Goal: Navigation & Orientation: Go to known website

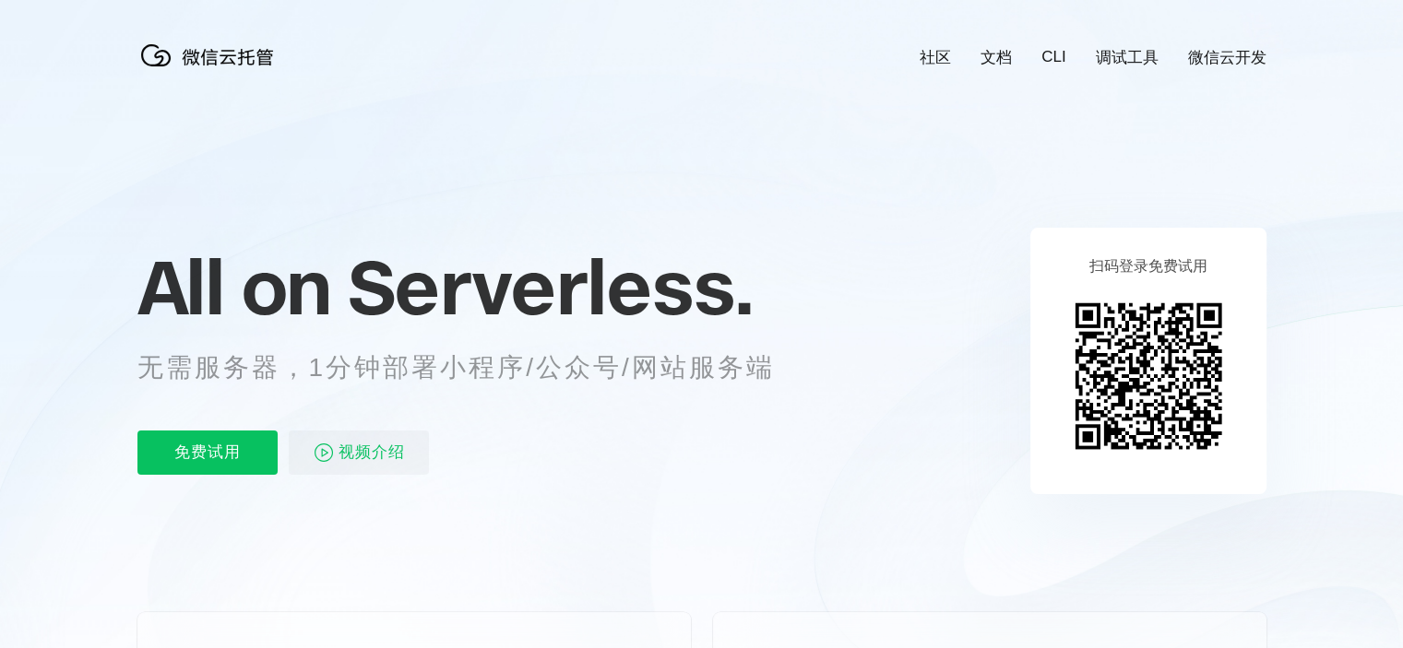
scroll to position [0, 3280]
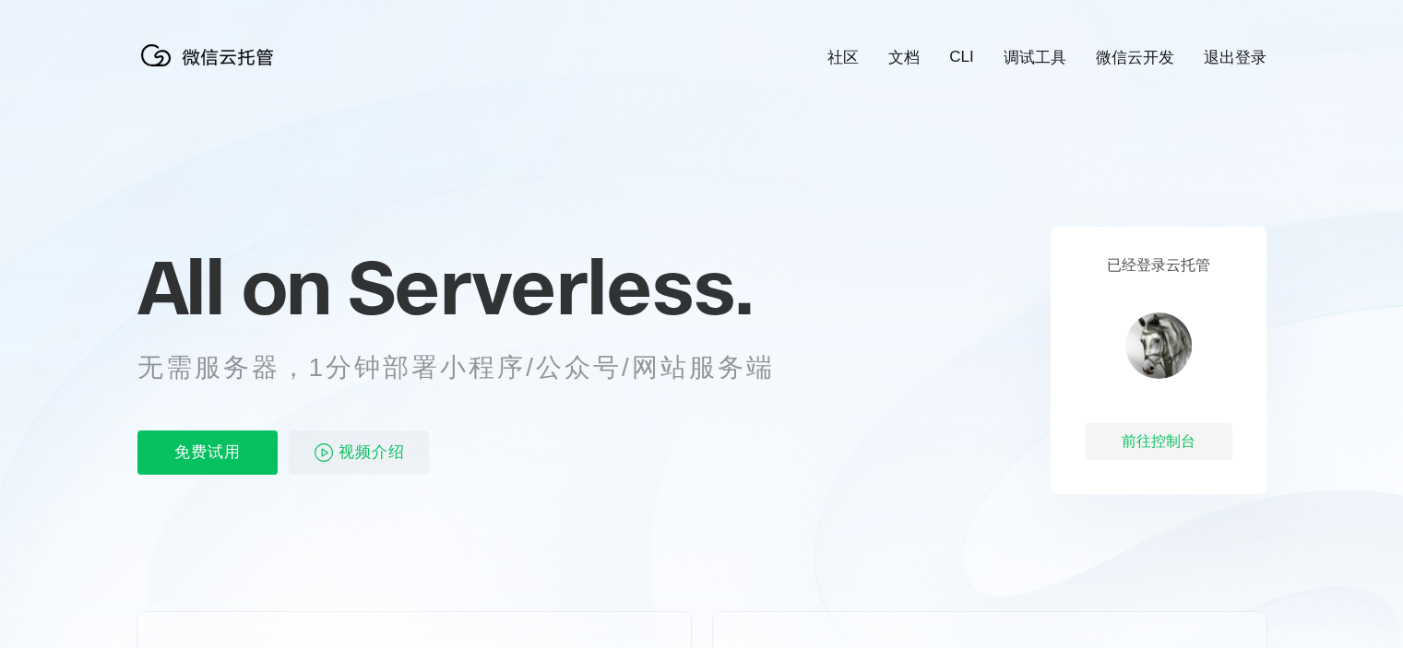
scroll to position [0, 3280]
click at [1151, 434] on div "前往控制台" at bounding box center [1159, 441] width 148 height 37
